Goal: Task Accomplishment & Management: Manage account settings

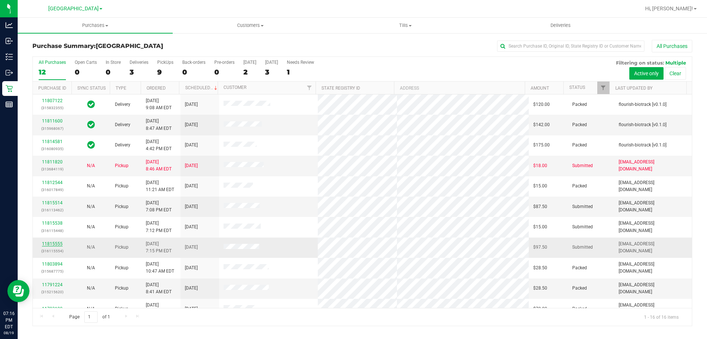
click at [51, 245] on link "11815555" at bounding box center [52, 243] width 21 height 5
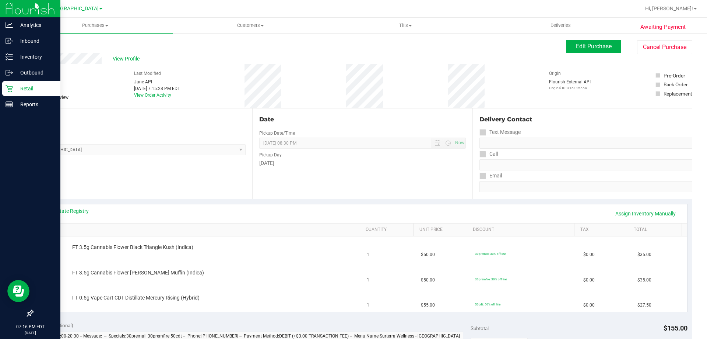
click at [7, 87] on icon at bounding box center [9, 88] width 7 height 7
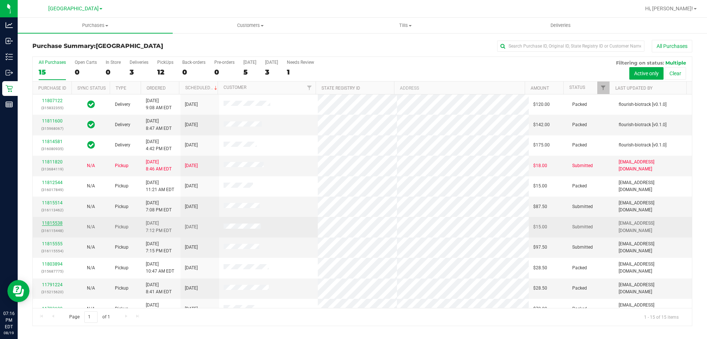
click at [59, 224] on link "11815538" at bounding box center [52, 222] width 21 height 5
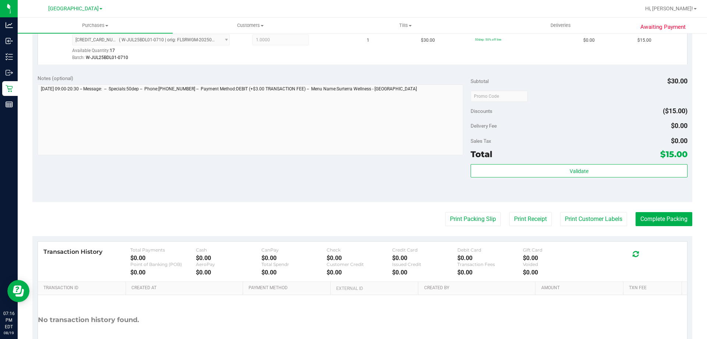
scroll to position [216, 0]
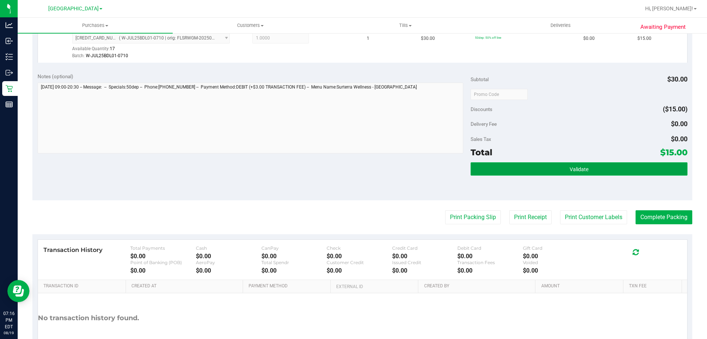
click at [603, 167] on button "Validate" at bounding box center [579, 168] width 217 height 13
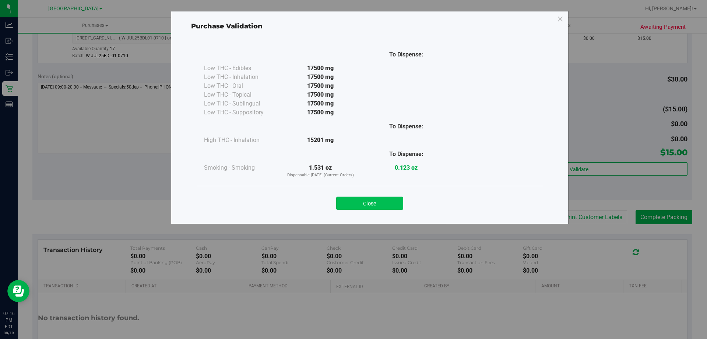
click at [388, 205] on button "Close" at bounding box center [369, 202] width 67 height 13
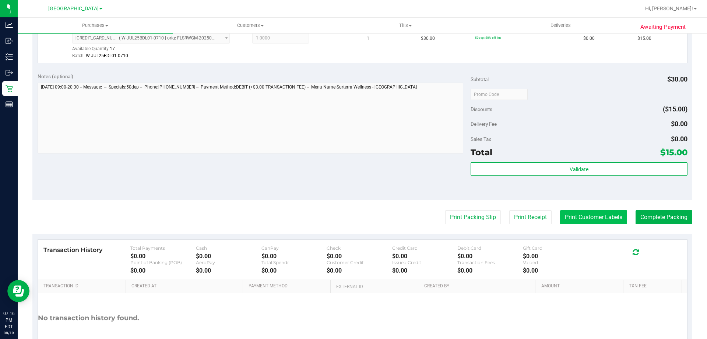
click at [589, 218] on button "Print Customer Labels" at bounding box center [593, 217] width 67 height 14
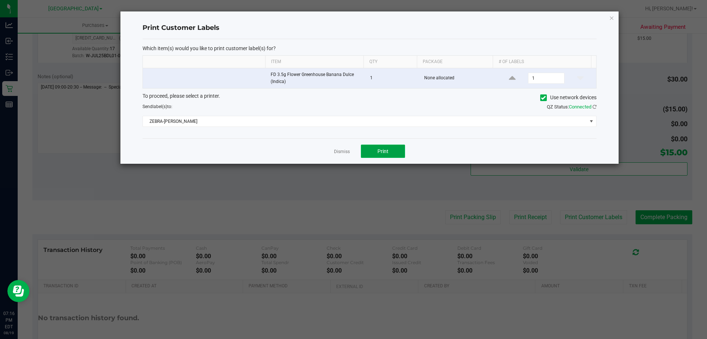
click at [384, 155] on button "Print" at bounding box center [383, 150] width 44 height 13
click at [327, 150] on div "Dismiss Print" at bounding box center [370, 150] width 454 height 25
click at [348, 151] on link "Dismiss" at bounding box center [342, 151] width 16 height 6
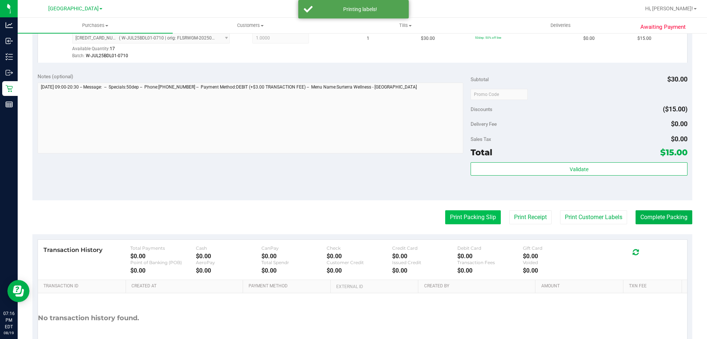
click at [472, 217] on button "Print Packing Slip" at bounding box center [473, 217] width 56 height 14
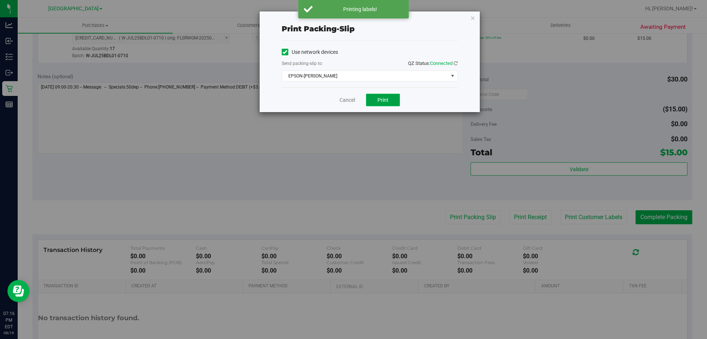
click at [390, 97] on button "Print" at bounding box center [383, 100] width 34 height 13
click at [346, 97] on link "Cancel" at bounding box center [347, 100] width 15 height 8
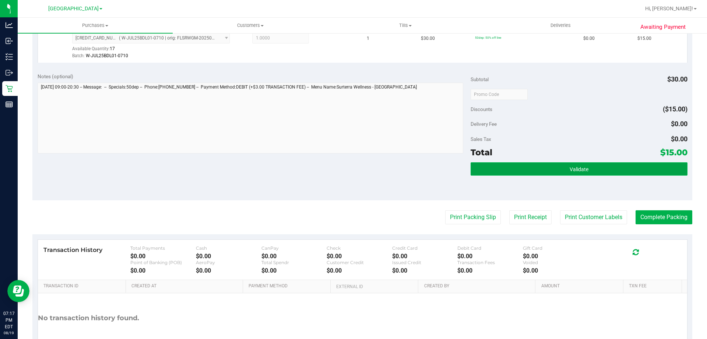
click at [578, 162] on button "Validate" at bounding box center [579, 168] width 217 height 13
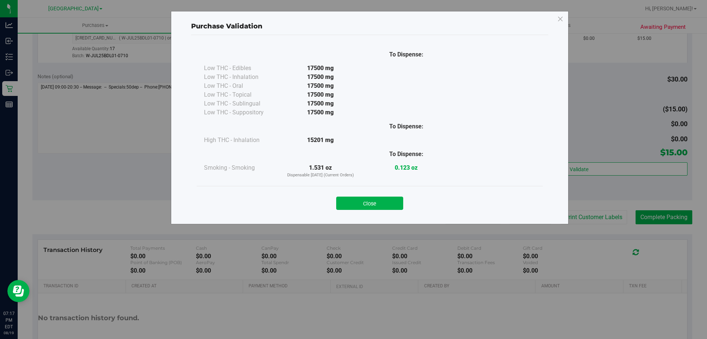
click at [664, 211] on div "Purchase Validation To Dispense: Low THC - Edibles 17500 mg" at bounding box center [356, 169] width 713 height 339
click at [392, 202] on button "Close" at bounding box center [369, 202] width 67 height 13
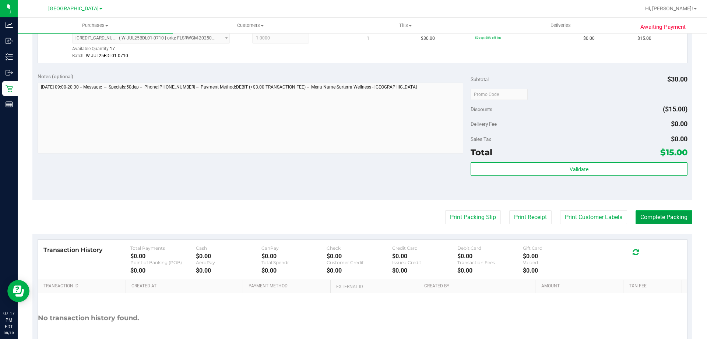
click at [660, 214] on button "Complete Packing" at bounding box center [664, 217] width 57 height 14
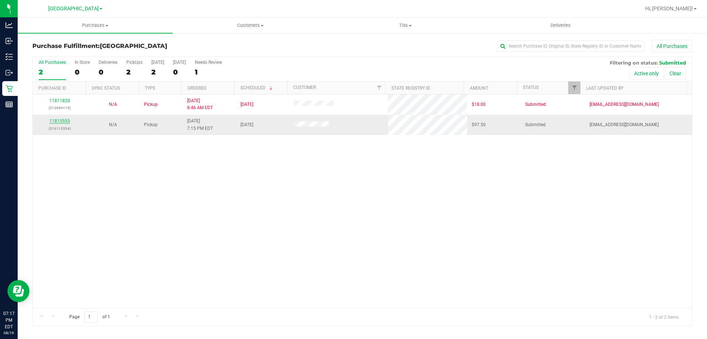
click at [62, 121] on link "11815555" at bounding box center [59, 120] width 21 height 5
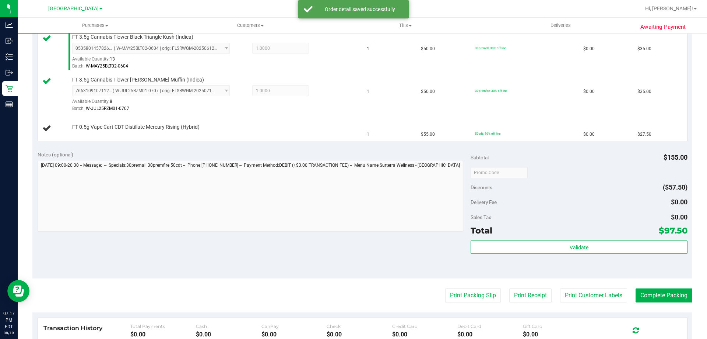
scroll to position [207, 0]
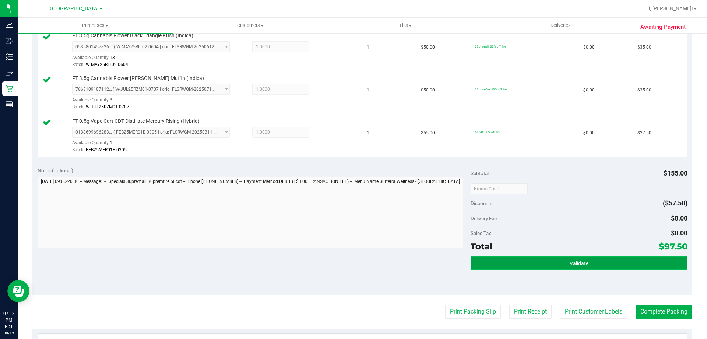
click at [570, 263] on span "Validate" at bounding box center [579, 263] width 19 height 6
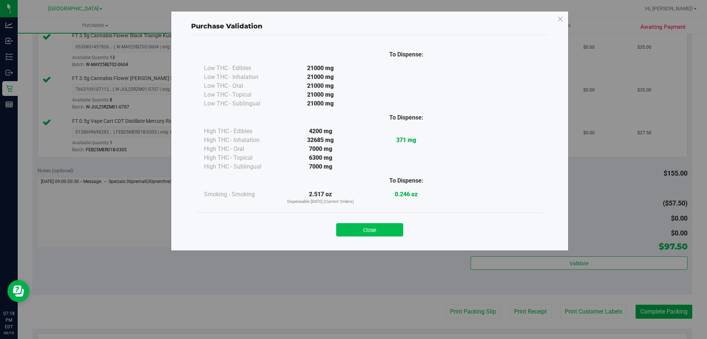
click at [380, 231] on button "Close" at bounding box center [369, 229] width 67 height 13
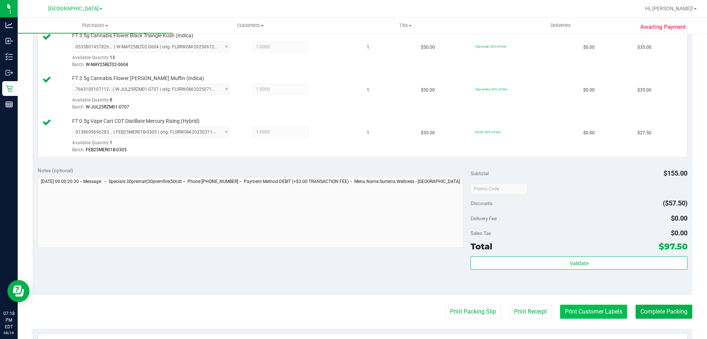
click at [600, 310] on button "Print Customer Labels" at bounding box center [593, 311] width 67 height 14
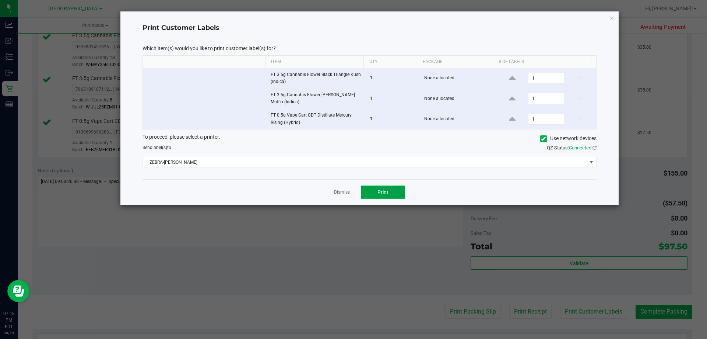
click at [382, 195] on span "Print" at bounding box center [383, 192] width 11 height 6
click at [336, 192] on link "Dismiss" at bounding box center [342, 192] width 16 height 6
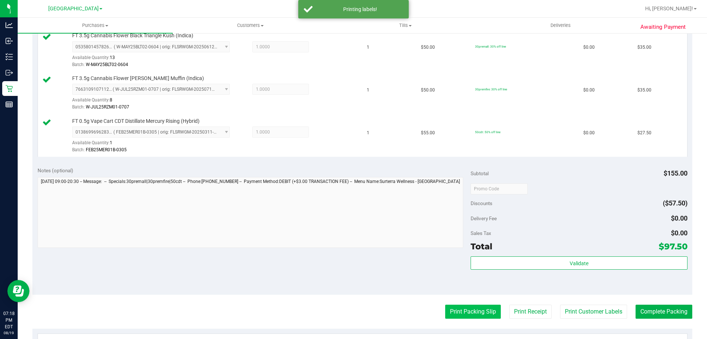
click at [458, 312] on button "Print Packing Slip" at bounding box center [473, 311] width 56 height 14
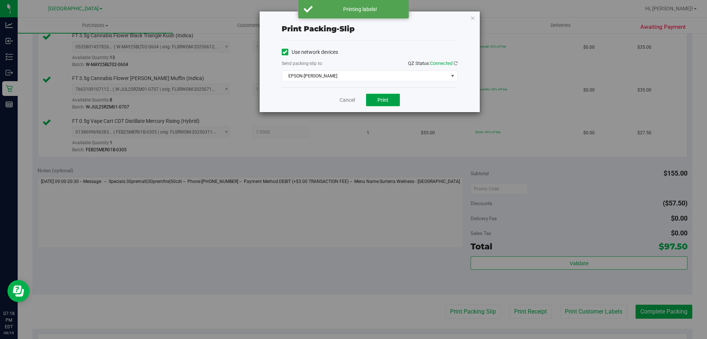
click at [386, 104] on button "Print" at bounding box center [383, 100] width 34 height 13
click at [348, 101] on link "Cancel" at bounding box center [347, 100] width 15 height 8
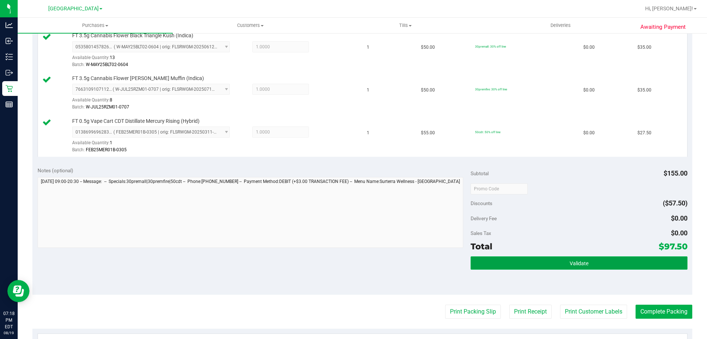
click at [605, 261] on button "Validate" at bounding box center [579, 262] width 217 height 13
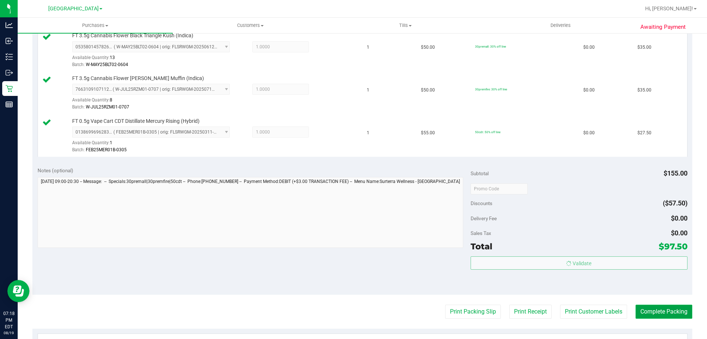
click at [678, 317] on button "Complete Packing" at bounding box center [664, 311] width 57 height 14
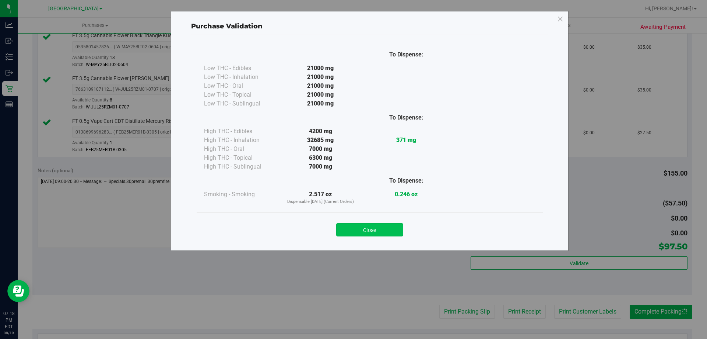
click at [359, 229] on button "Close" at bounding box center [369, 229] width 67 height 13
